Goal: Obtain resource: Obtain resource

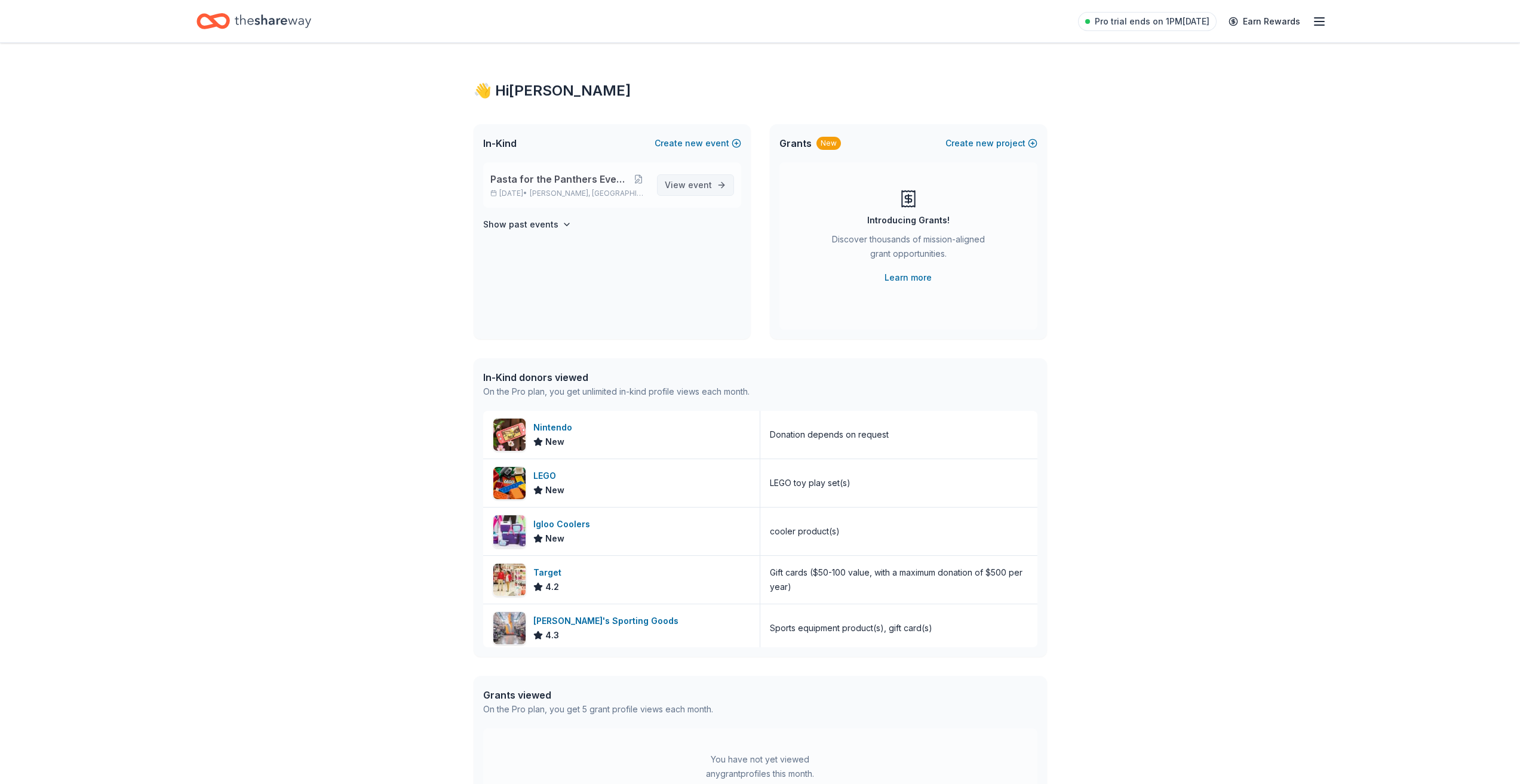
click at [713, 188] on link "View event" at bounding box center [696, 184] width 77 height 21
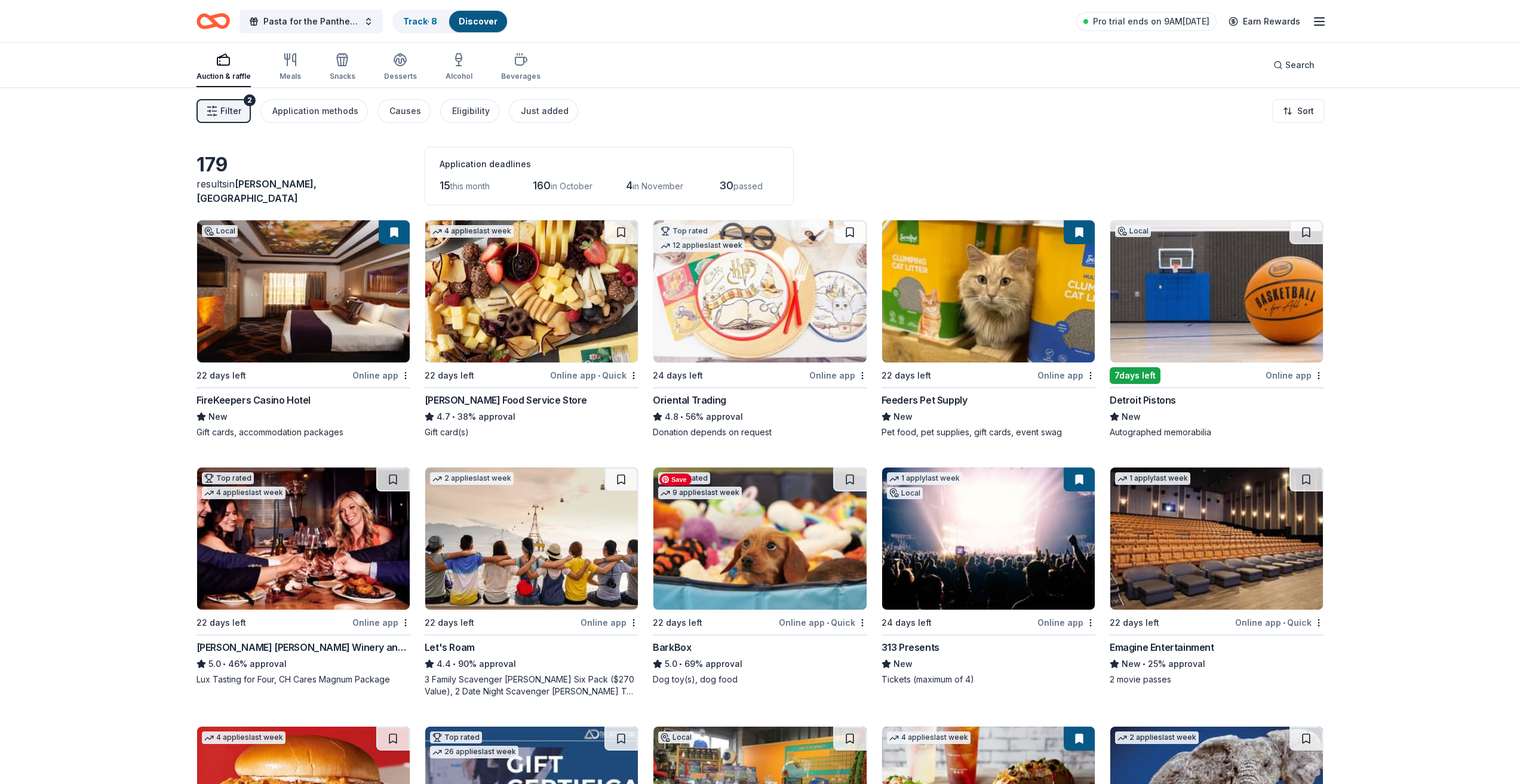
click at [742, 528] on img at bounding box center [760, 538] width 213 height 142
click at [855, 475] on button at bounding box center [850, 479] width 34 height 24
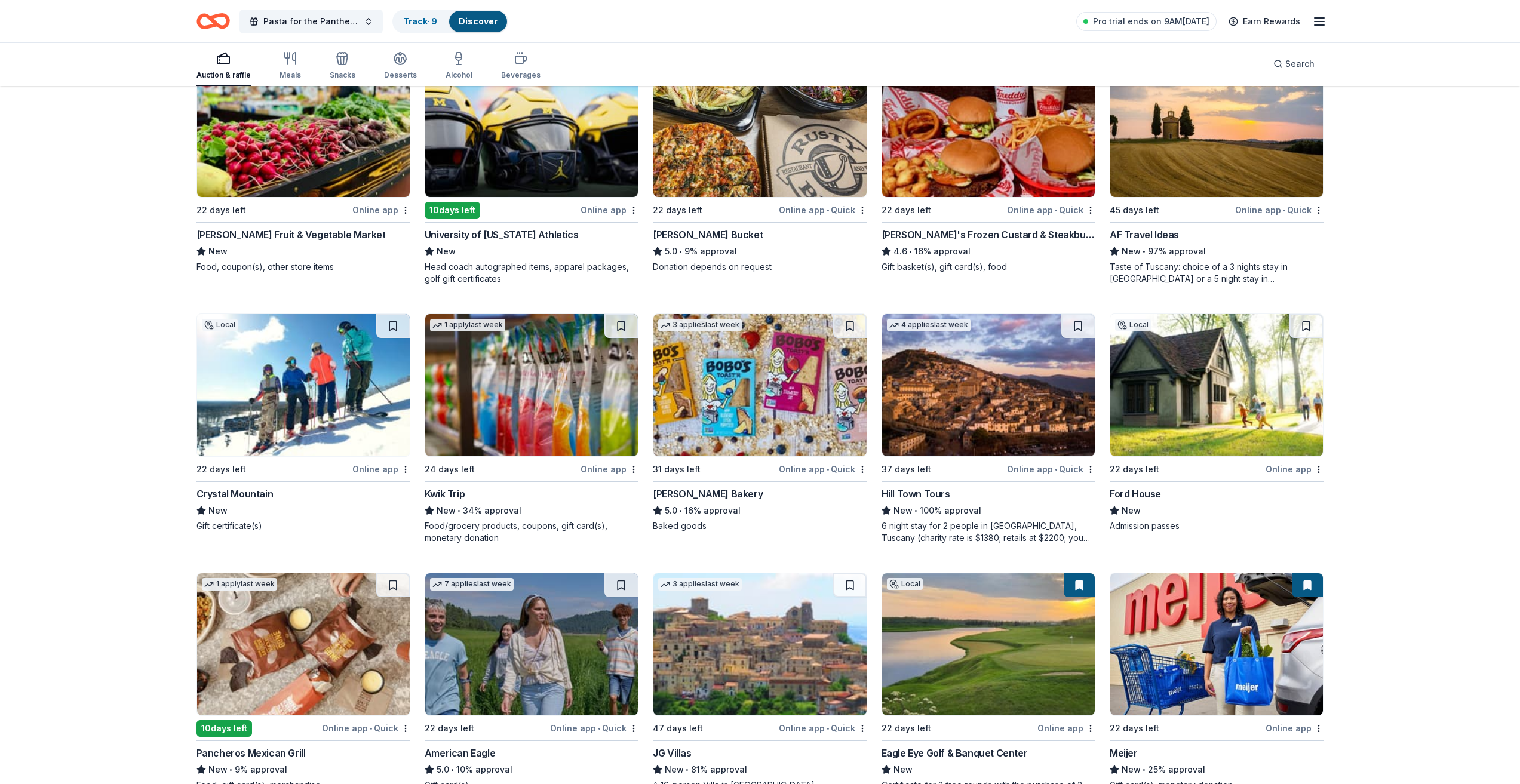
scroll to position [1045, 0]
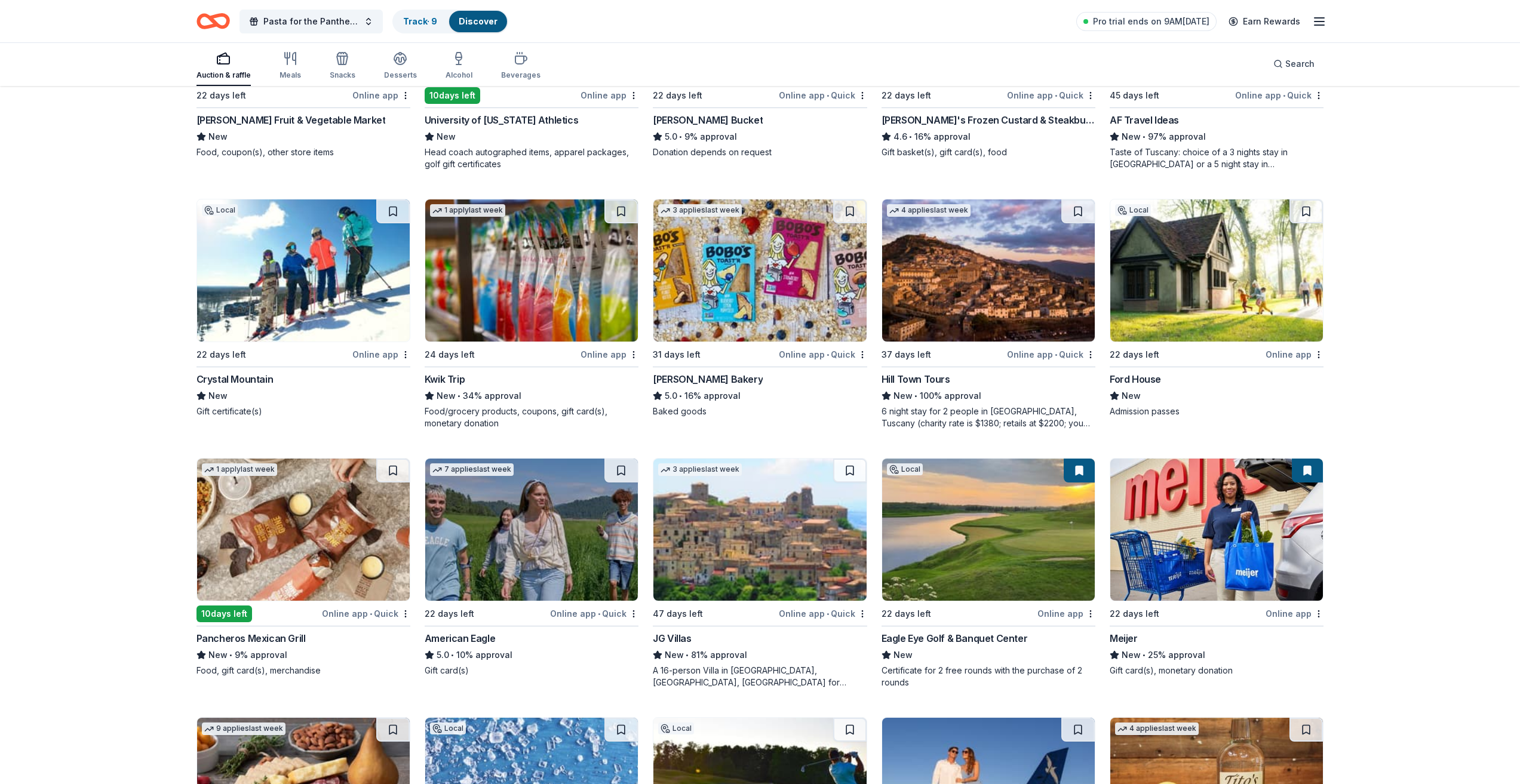
click at [1318, 25] on line "button" at bounding box center [1319, 25] width 10 height 0
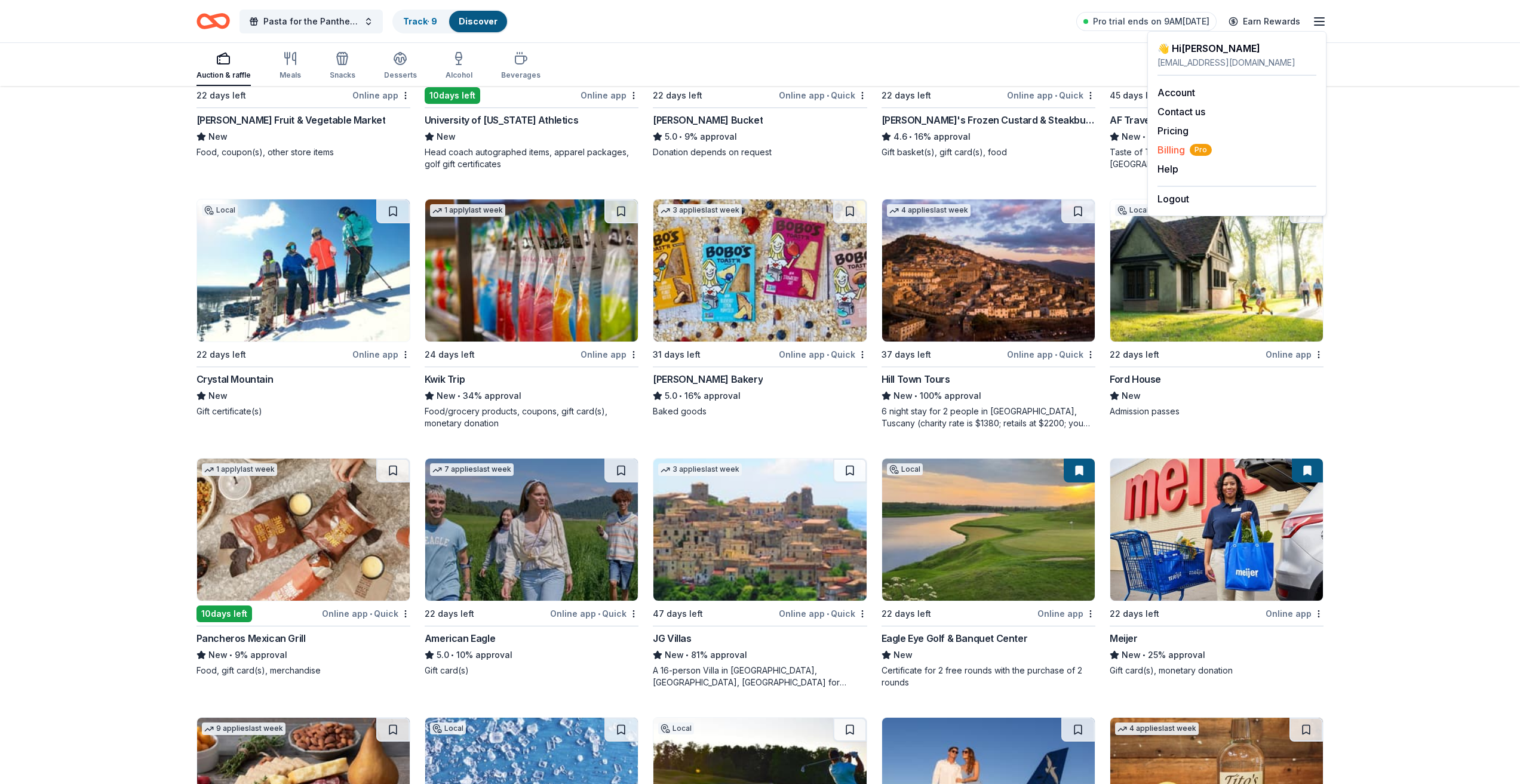
click at [1168, 147] on span "Billing Pro" at bounding box center [1184, 149] width 54 height 14
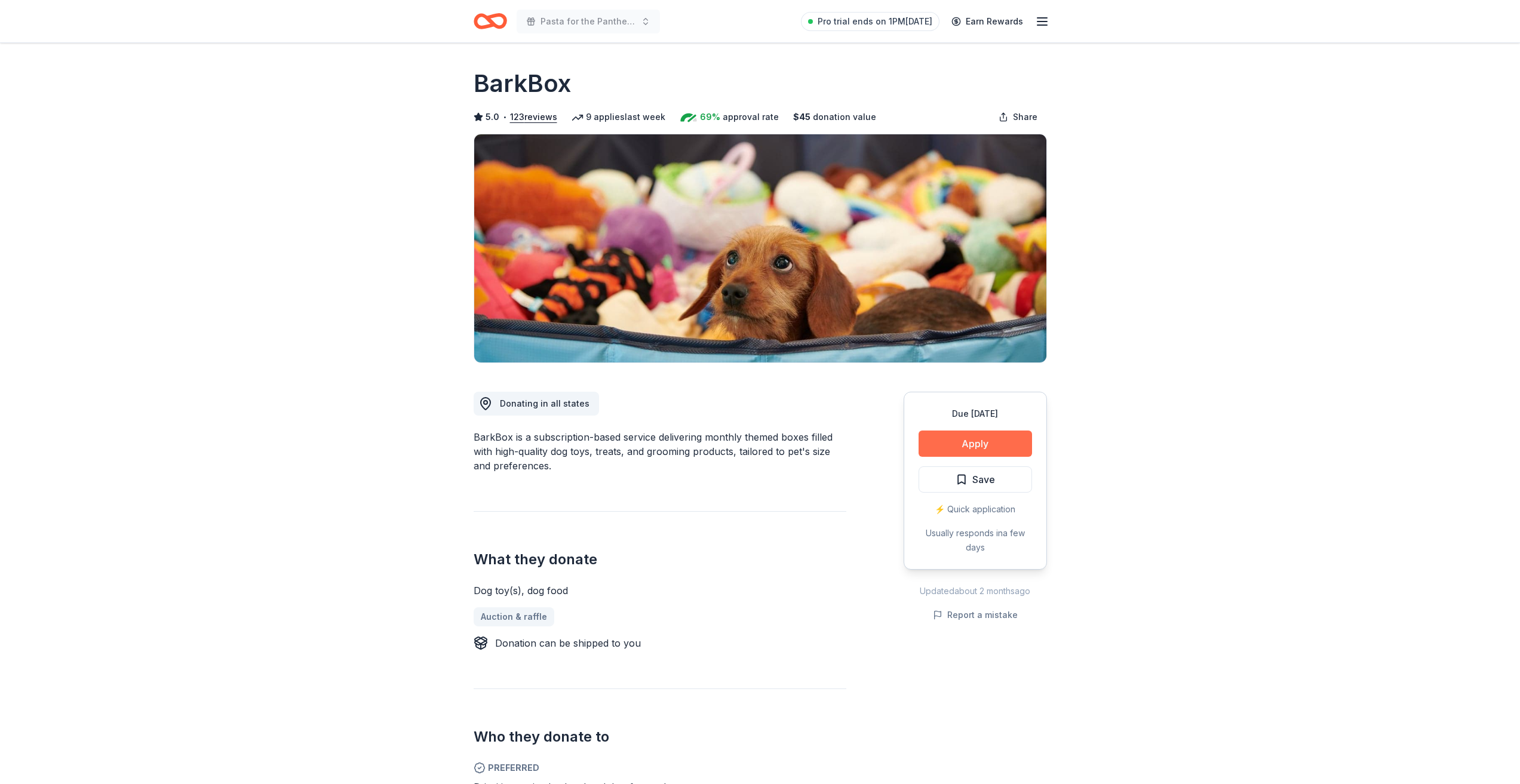
click at [1011, 436] on button "Apply" at bounding box center [975, 444] width 114 height 26
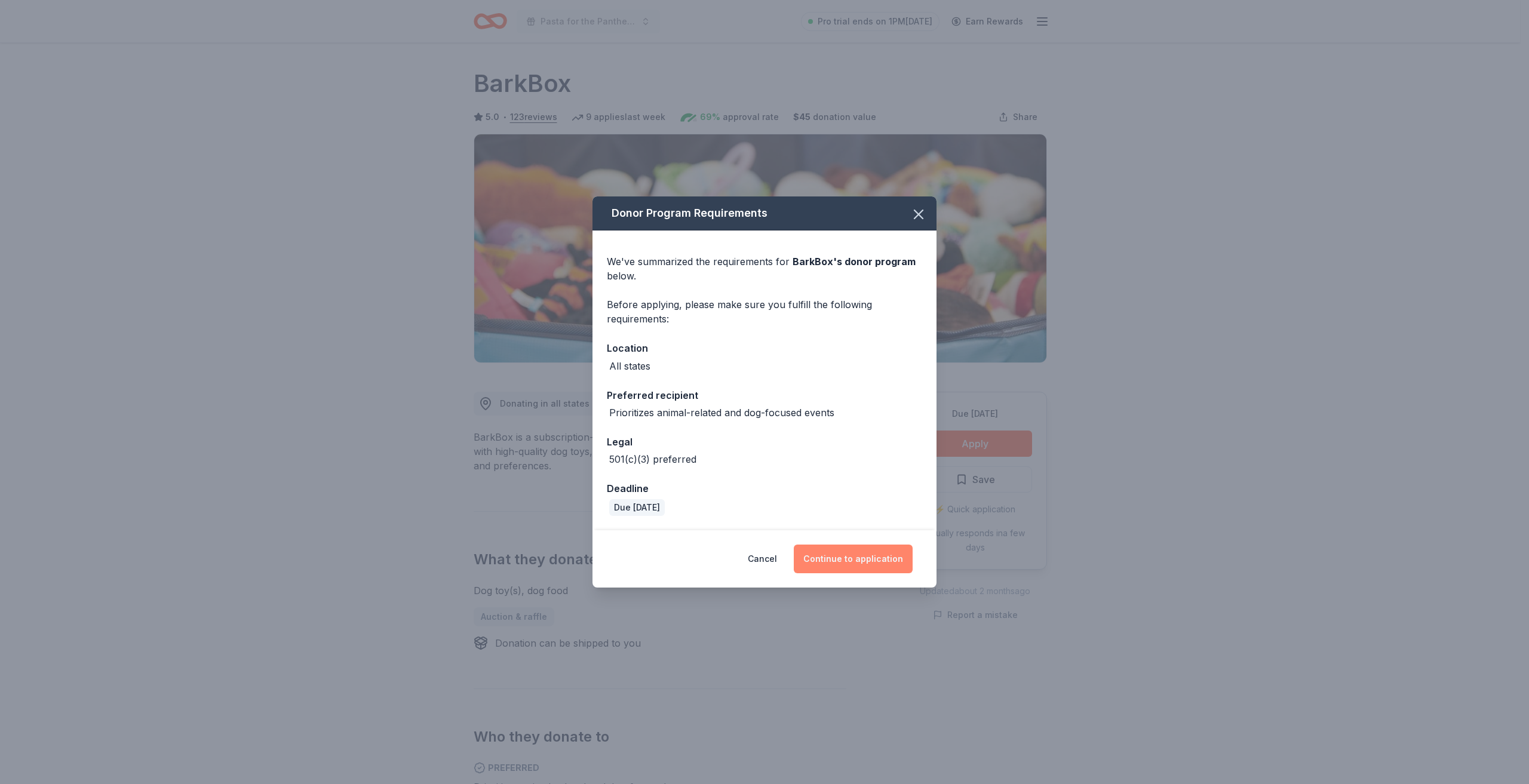
click at [854, 554] on button "Continue to application" at bounding box center [853, 559] width 119 height 29
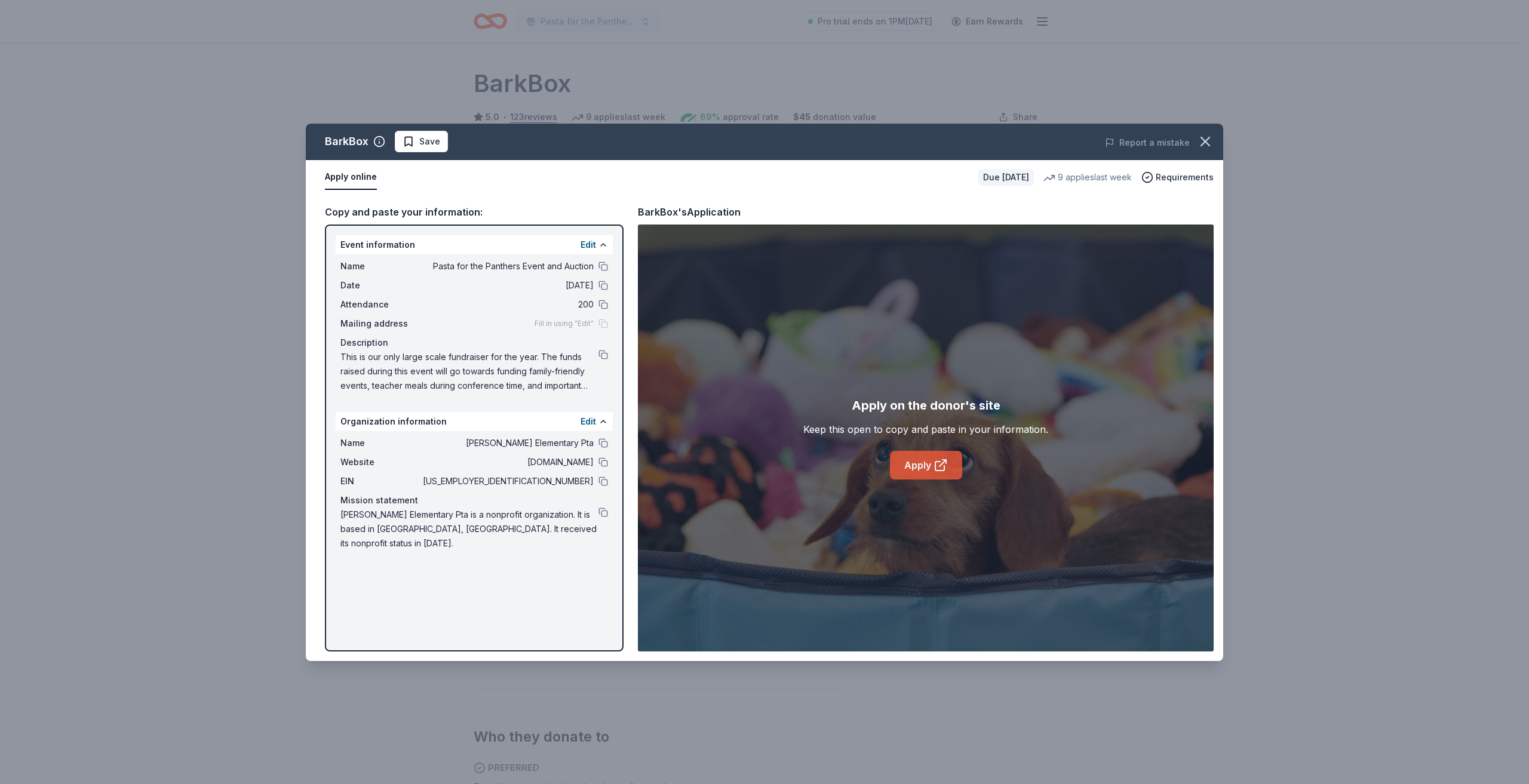
click at [939, 462] on icon at bounding box center [939, 466] width 9 height 9
click at [1200, 142] on icon "button" at bounding box center [1205, 142] width 17 height 17
